Goal: Check status: Check status

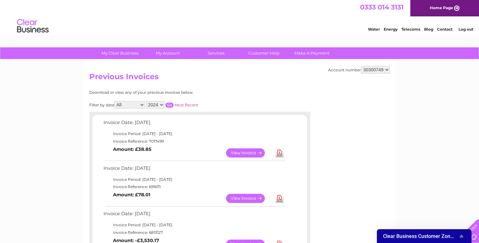
click at [240, 151] on link "View" at bounding box center [249, 152] width 46 height 9
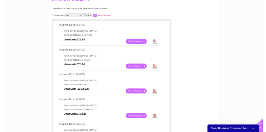
scroll to position [76, 0]
